Goal: Ask a question

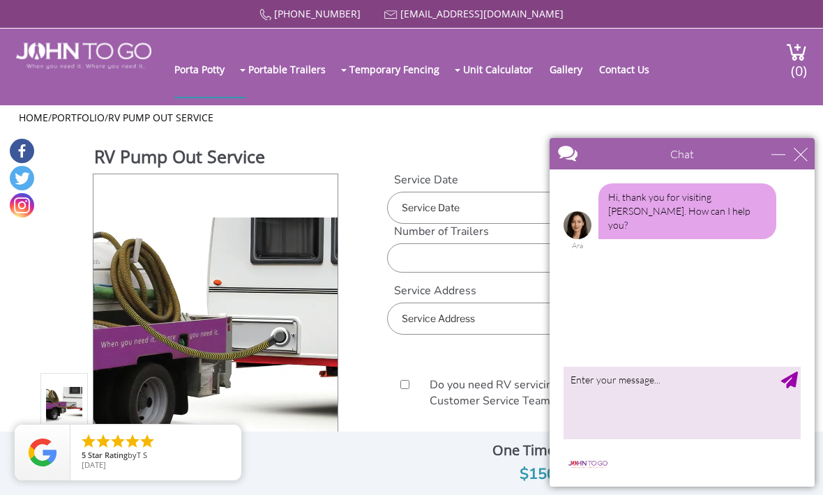
click at [784, 138] on div "Chat" at bounding box center [682, 153] width 265 height 31
click at [786, 159] on div "minimize" at bounding box center [779, 154] width 14 height 14
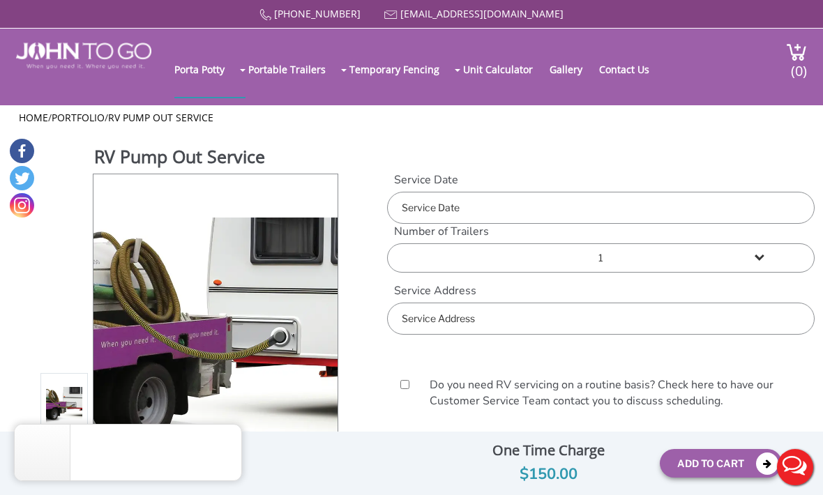
click at [664, 77] on link "Contact Us" at bounding box center [631, 69] width 64 height 56
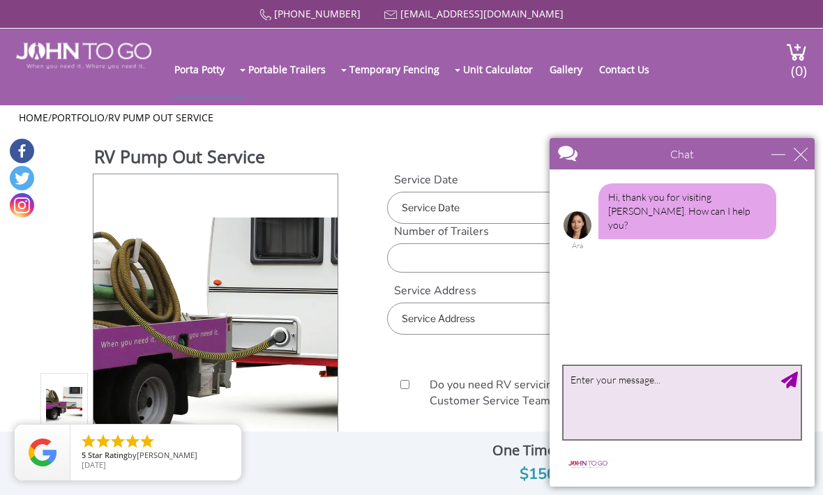
click at [641, 398] on textarea "type your message" at bounding box center [682, 402] width 237 height 73
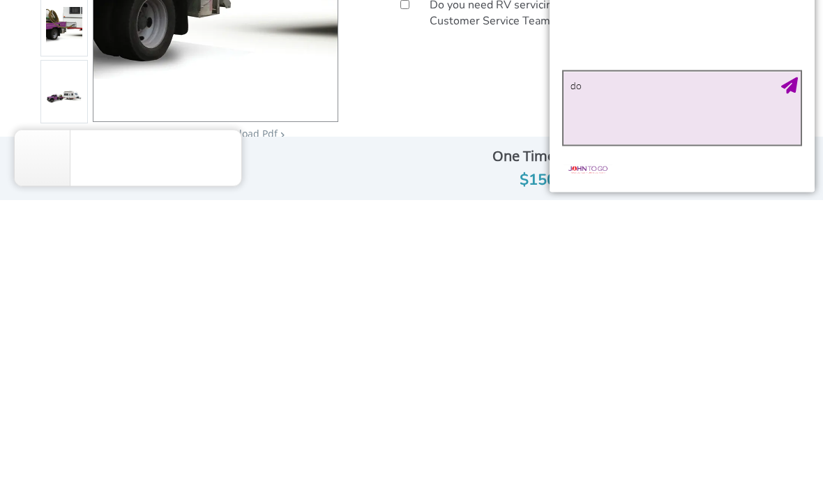
type textarea "do you service Loxahatchee Groves in West Palm Beach?"
